Goal: Information Seeking & Learning: Check status

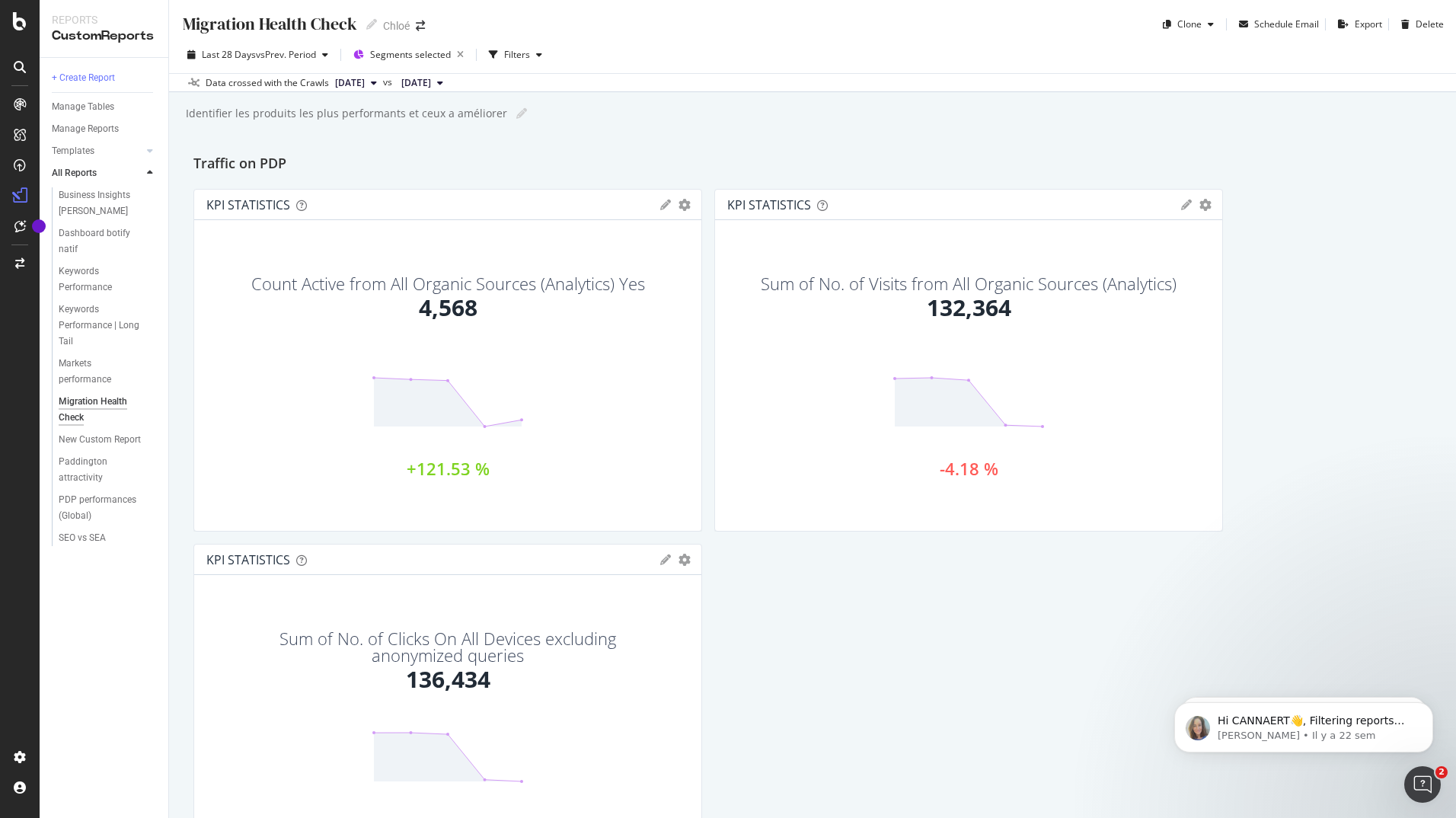
click at [365, 87] on span "[DATE]" at bounding box center [350, 82] width 30 height 14
drag, startPoint x: 580, startPoint y: 138, endPoint x: 451, endPoint y: 166, distance: 132.0
click at [451, 166] on div "Traffic on PDP" at bounding box center [812, 164] width 1239 height 24
click at [593, 150] on div "Migration Health Check Migration Health Check Chloé Clone Schedule Email Export…" at bounding box center [813, 409] width 1287 height 818
